Goal: Task Accomplishment & Management: Manage account settings

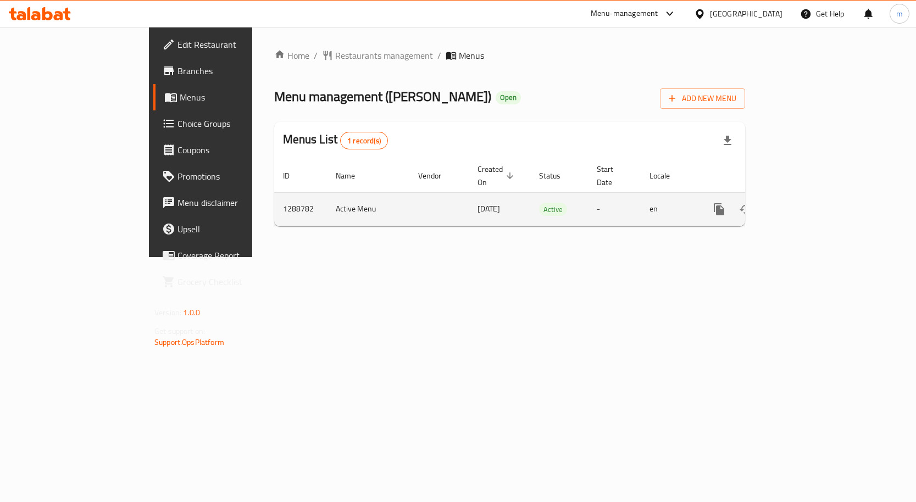
click at [805, 203] on icon "enhanced table" at bounding box center [798, 209] width 13 height 13
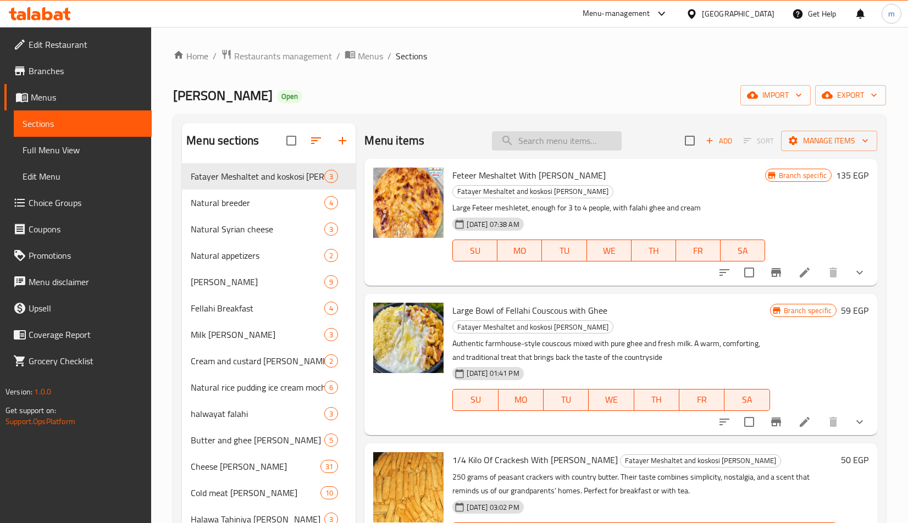
click at [532, 147] on input "search" at bounding box center [557, 140] width 130 height 19
click at [548, 143] on input "search" at bounding box center [557, 140] width 130 height 19
paste input "سندوتش كرواسون كبير بالزبدة الفلاحي"
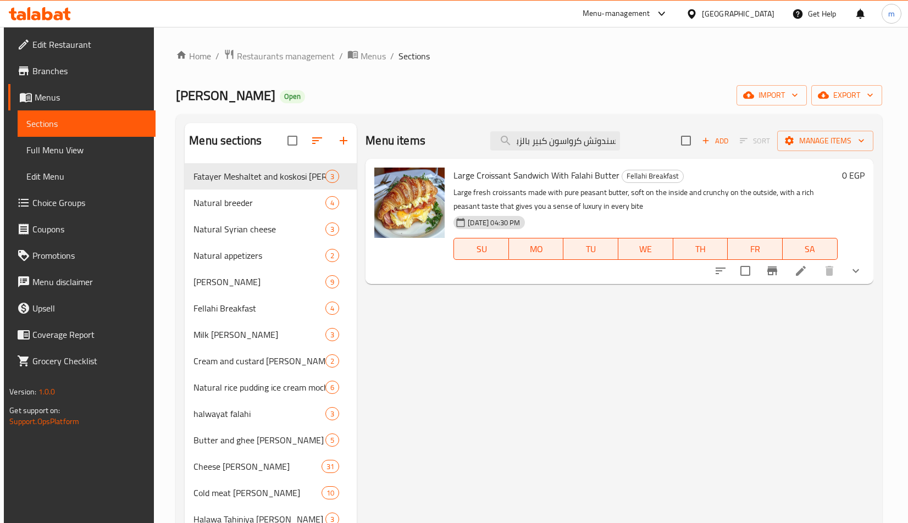
type input "سندوتش كرواسون كبير بالزبدة الفلاحي"
click at [807, 274] on icon at bounding box center [800, 270] width 13 height 13
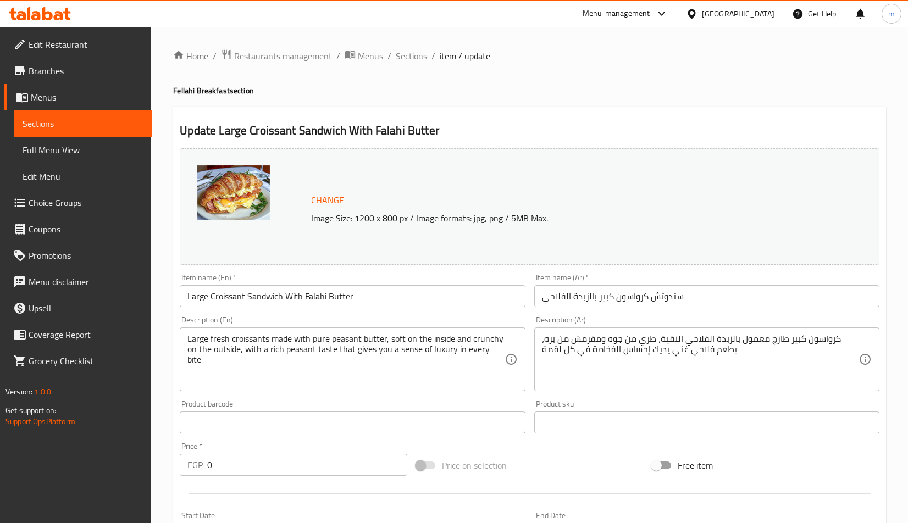
click at [254, 49] on span "Restaurants management" at bounding box center [283, 55] width 98 height 13
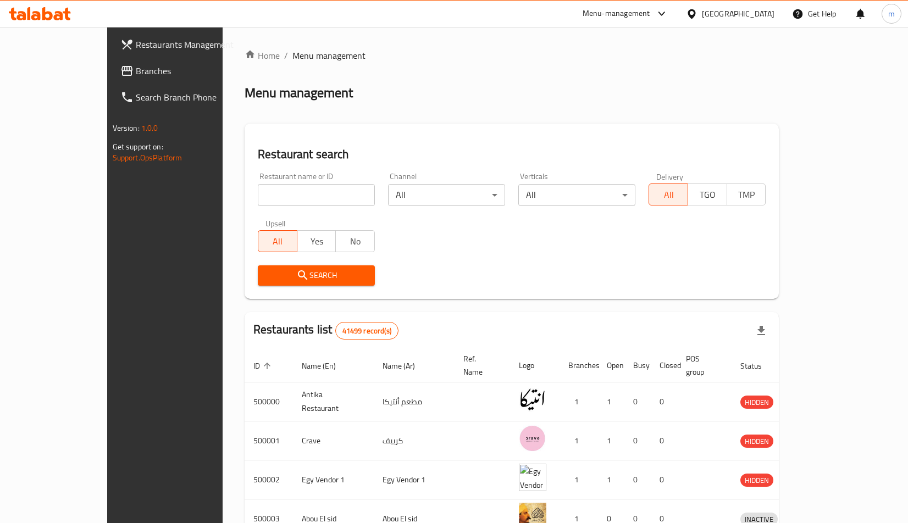
click at [136, 74] on span "Branches" at bounding box center [193, 70] width 114 height 13
